Goal: Task Accomplishment & Management: Manage account settings

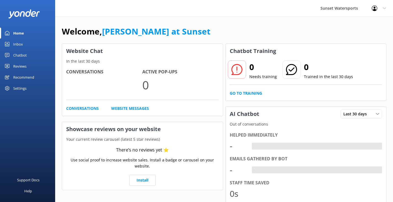
click at [22, 43] on div "Inbox" at bounding box center [18, 44] width 10 height 11
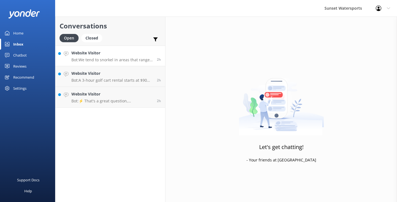
click at [131, 59] on p "Bot: We tend to snorkel in areas that range in depth from 4-6 feet to up to 10 …" at bounding box center [111, 59] width 81 height 5
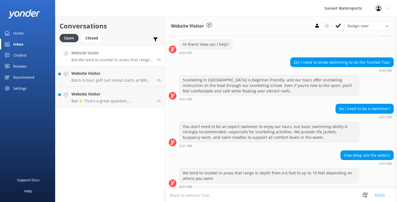
scroll to position [80, 0]
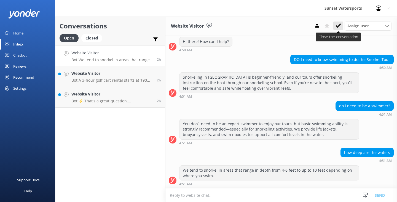
click at [338, 26] on use at bounding box center [338, 25] width 6 height 4
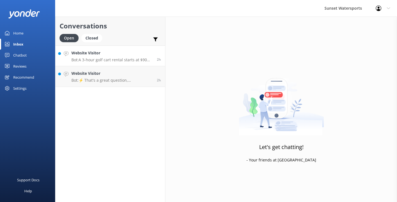
click at [113, 61] on p "Bot: A 3-hour golf cart rental starts at $90 for a 4-seater. Golf carts can be …" at bounding box center [111, 59] width 81 height 5
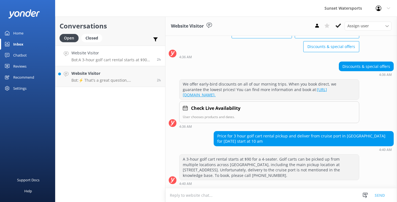
scroll to position [43, 0]
click at [338, 27] on use at bounding box center [338, 25] width 6 height 4
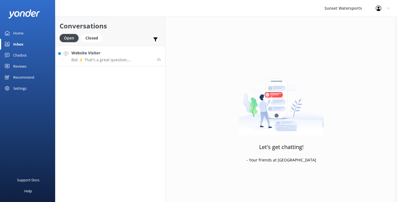
click at [126, 60] on p "Bot: ⚡ That's a great question, unfortunately I do not know the answer. I'm goi…" at bounding box center [111, 59] width 81 height 5
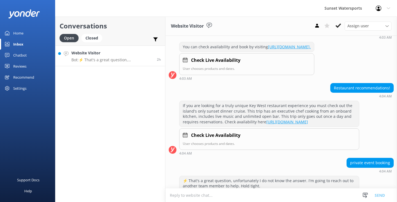
scroll to position [118, 0]
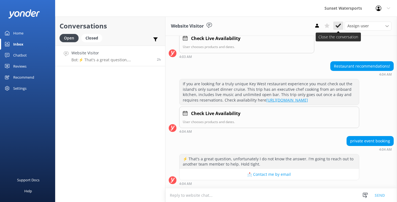
click at [337, 26] on use at bounding box center [338, 25] width 6 height 4
